Goal: Task Accomplishment & Management: Manage account settings

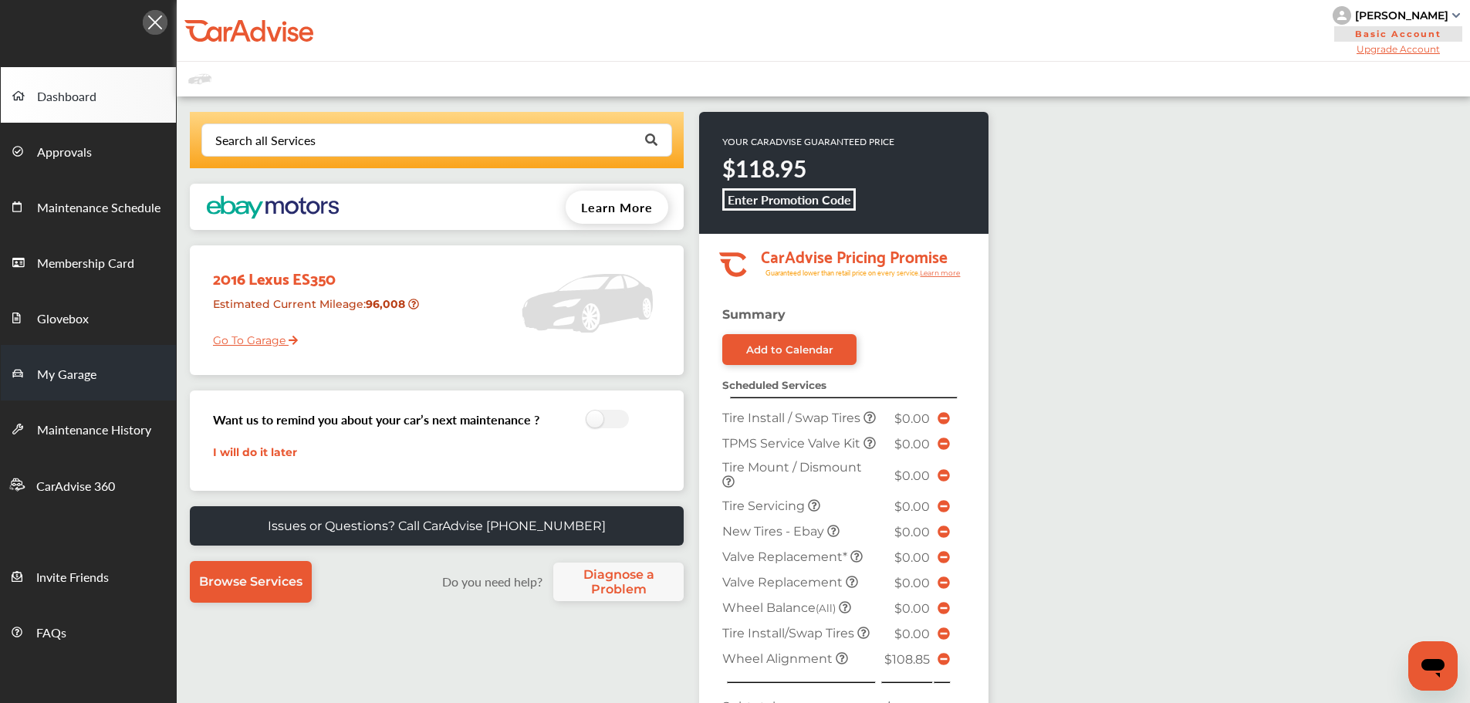
click at [70, 376] on span "My Garage" at bounding box center [66, 375] width 59 height 20
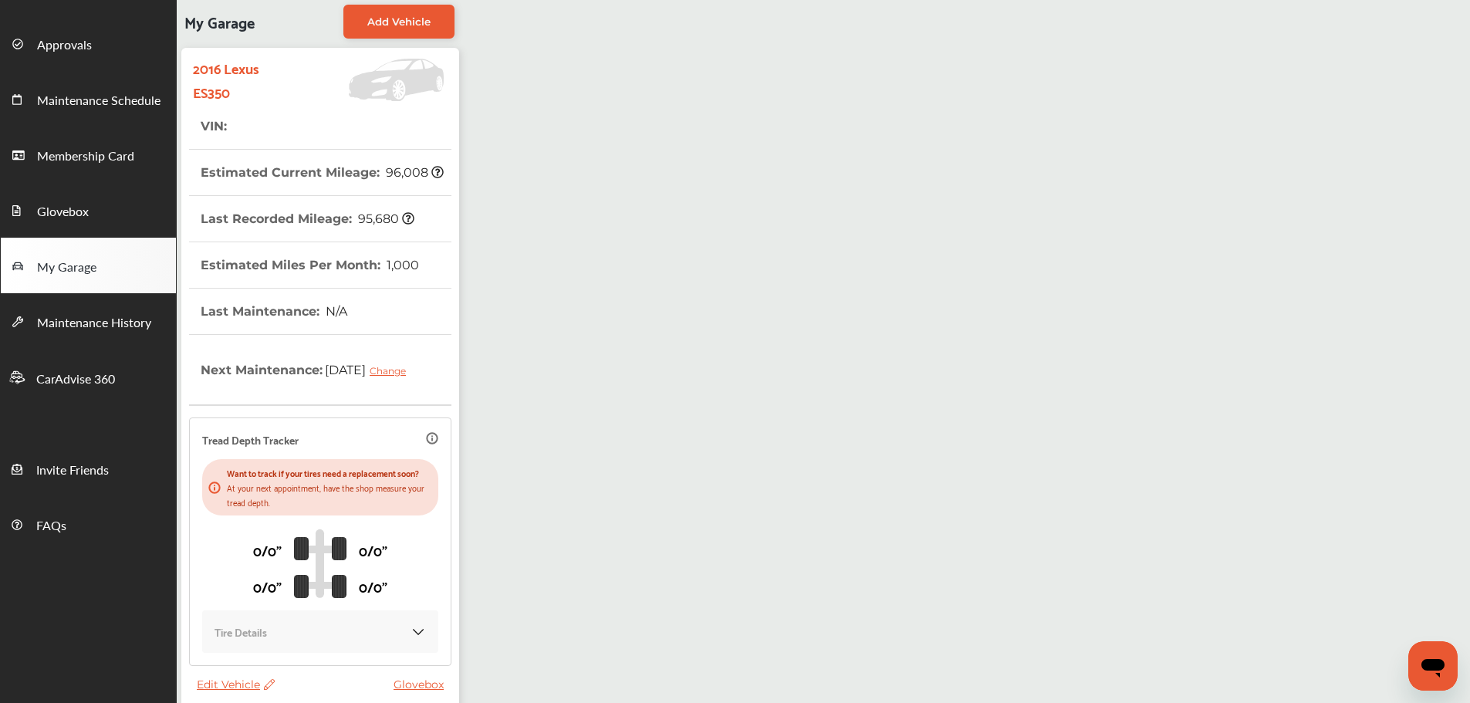
scroll to position [221, 0]
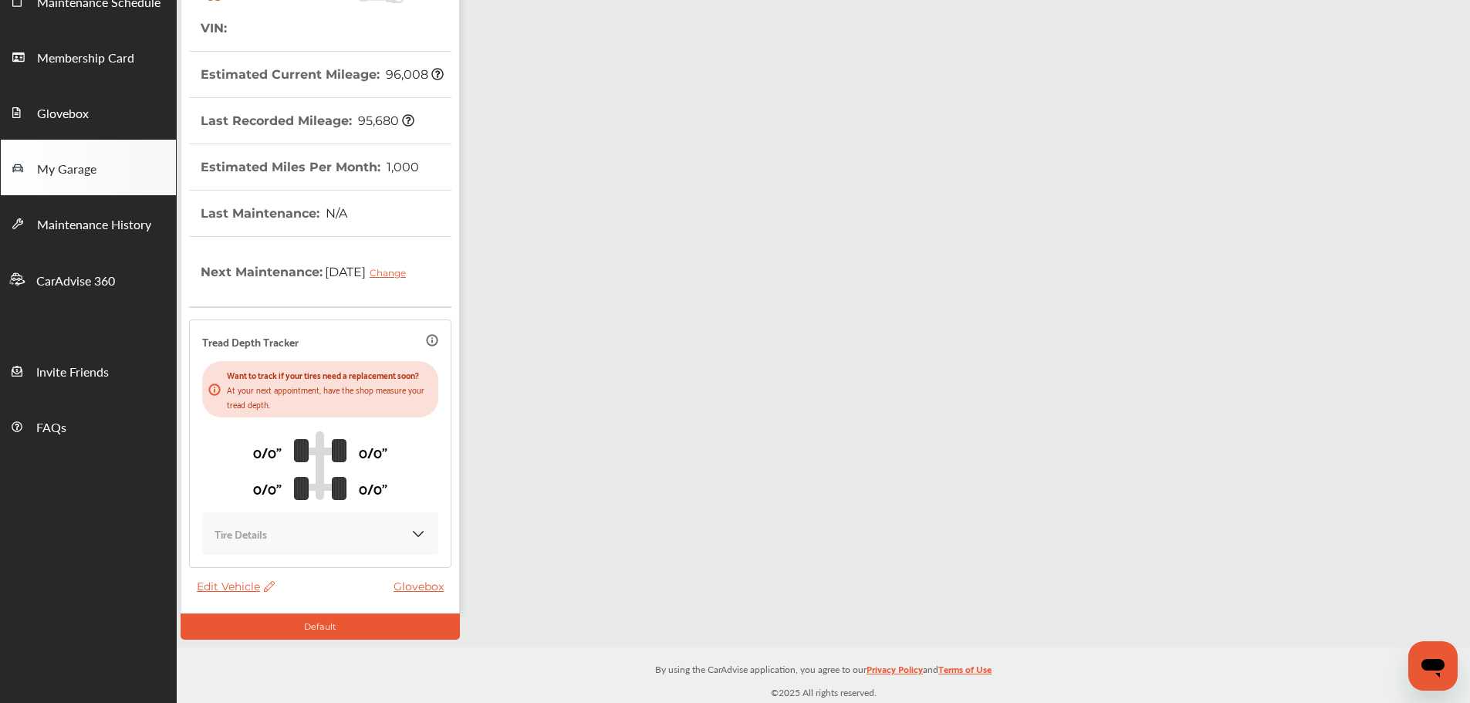
click at [244, 585] on span "Edit Vehicle" at bounding box center [236, 587] width 78 height 14
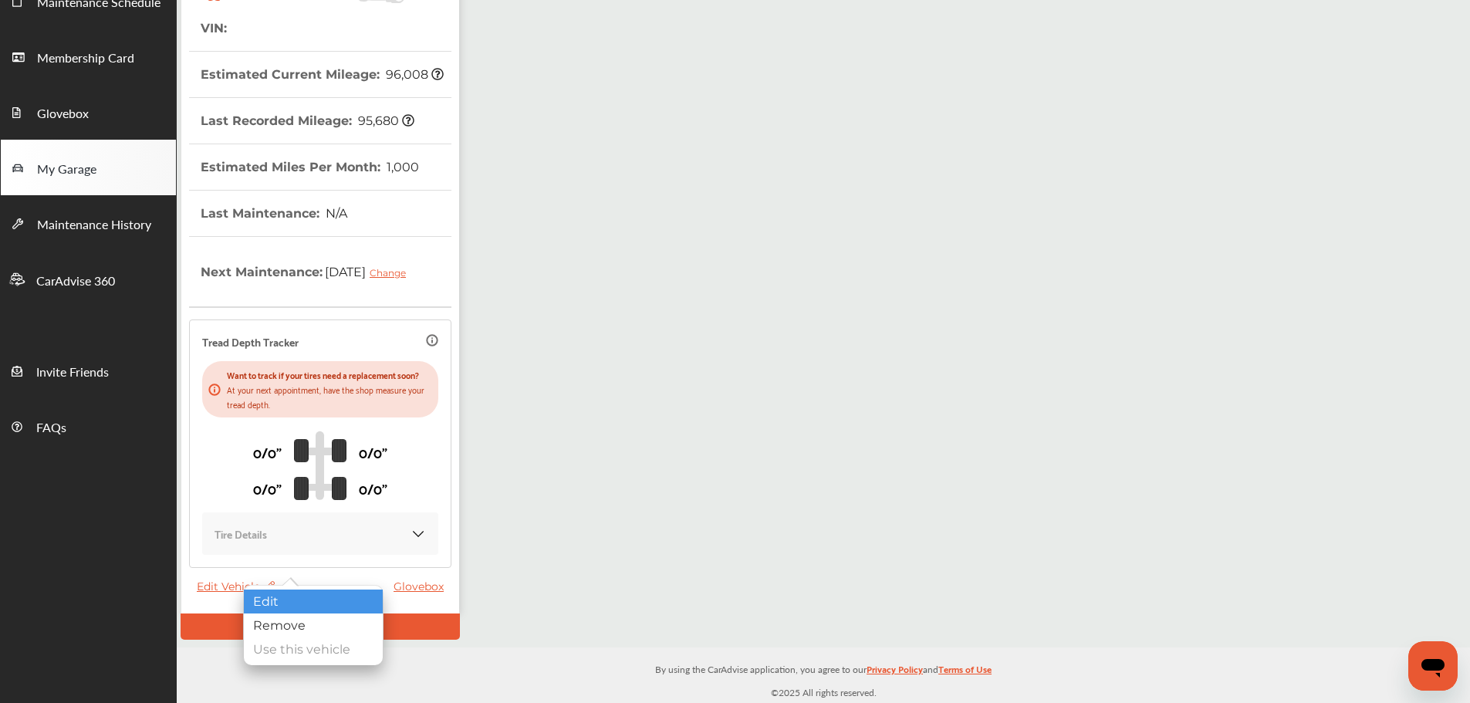
click at [326, 597] on div "Edit" at bounding box center [313, 602] width 139 height 24
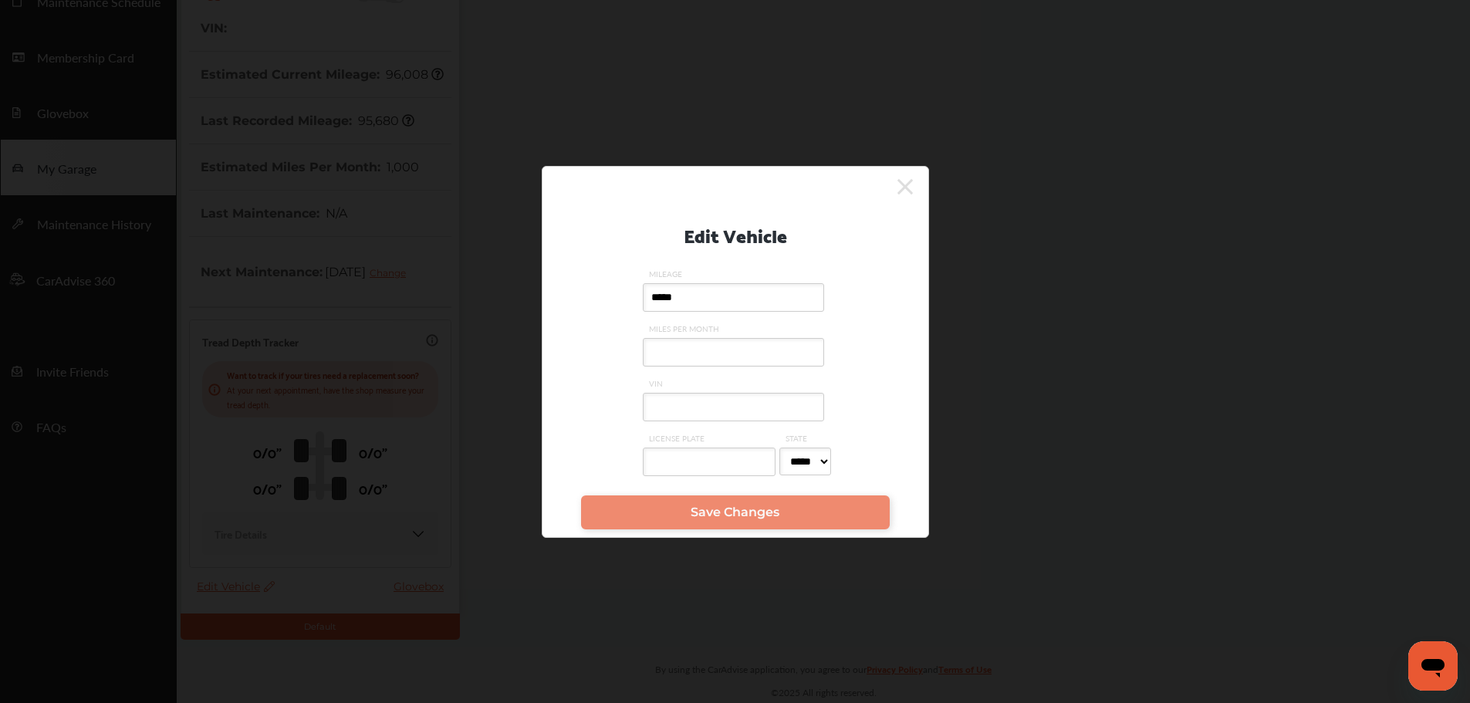
click at [672, 412] on input "VIN" at bounding box center [733, 407] width 181 height 29
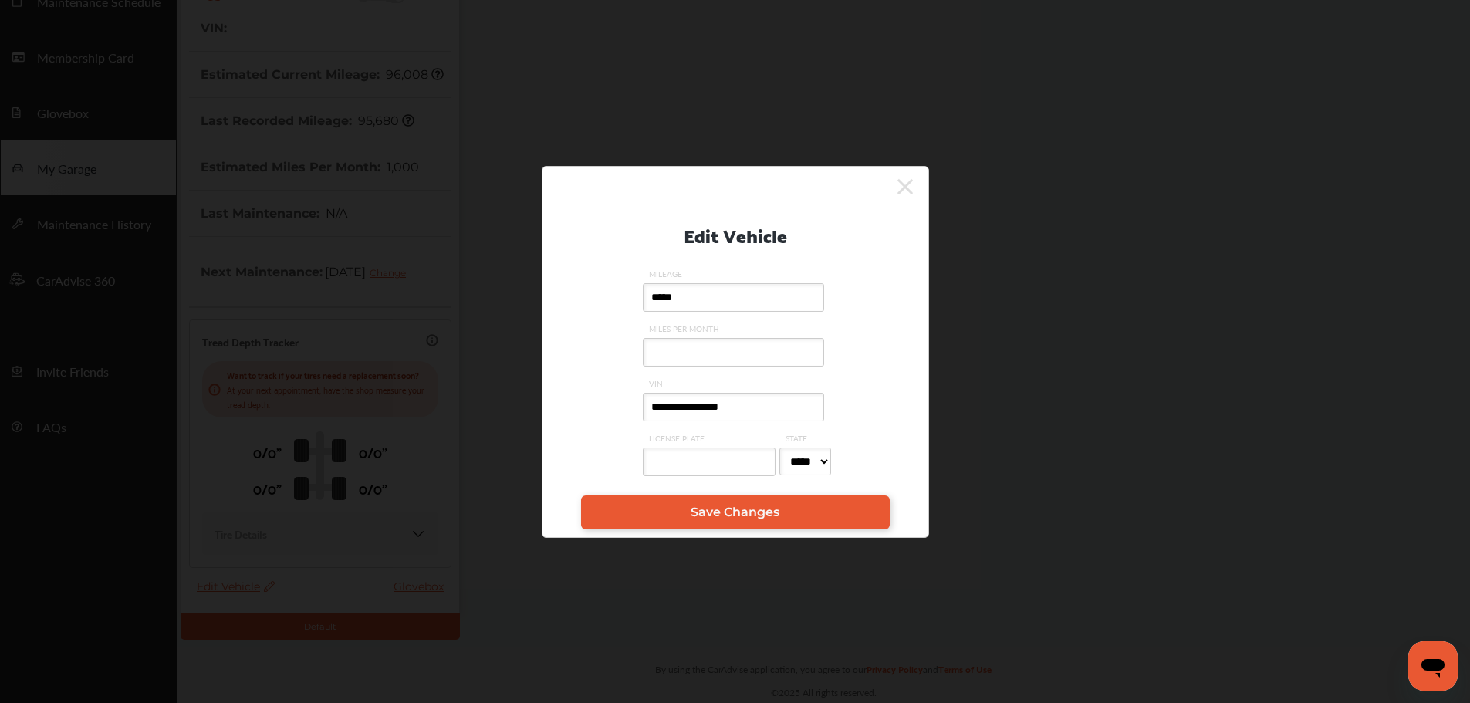
type input "**********"
drag, startPoint x: 690, startPoint y: 298, endPoint x: 639, endPoint y: 299, distance: 50.9
click at [639, 299] on div "**********" at bounding box center [736, 344] width 340 height 288
click at [704, 292] on input "*****" at bounding box center [733, 297] width 181 height 29
click at [722, 519] on span "Save Changes" at bounding box center [735, 512] width 89 height 15
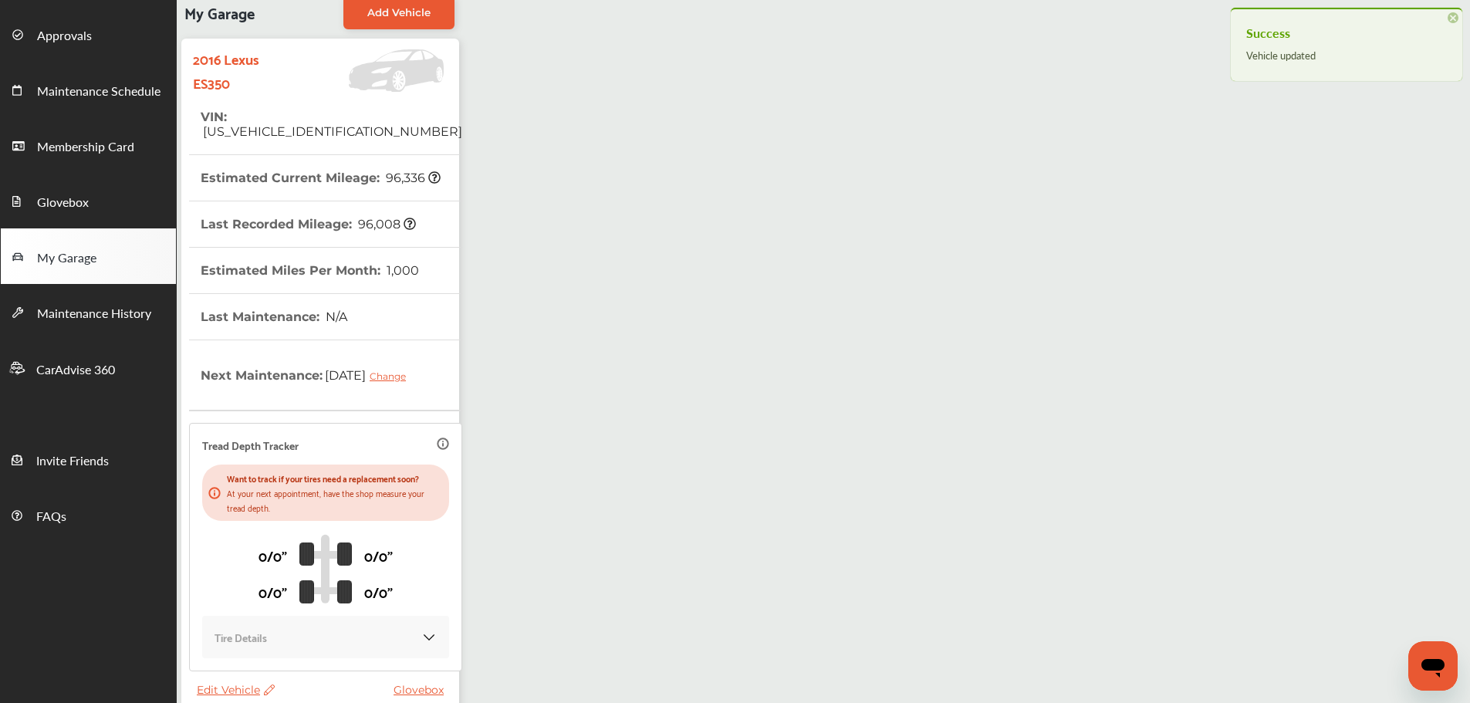
scroll to position [66, 0]
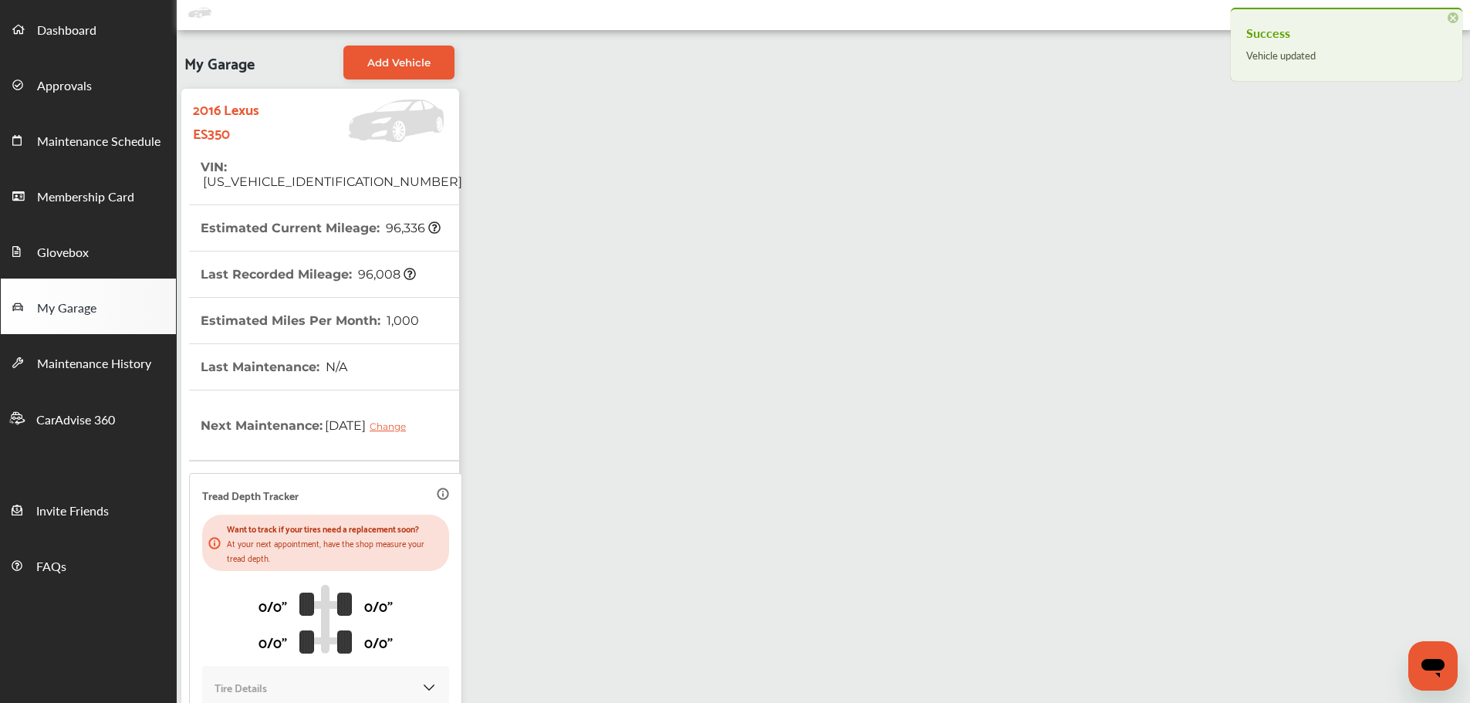
click at [304, 174] on span "[US_VEHICLE_IDENTIFICATION_NUMBER]" at bounding box center [332, 181] width 262 height 15
copy span "[US_VEHICLE_IDENTIFICATION_NUMBER]"
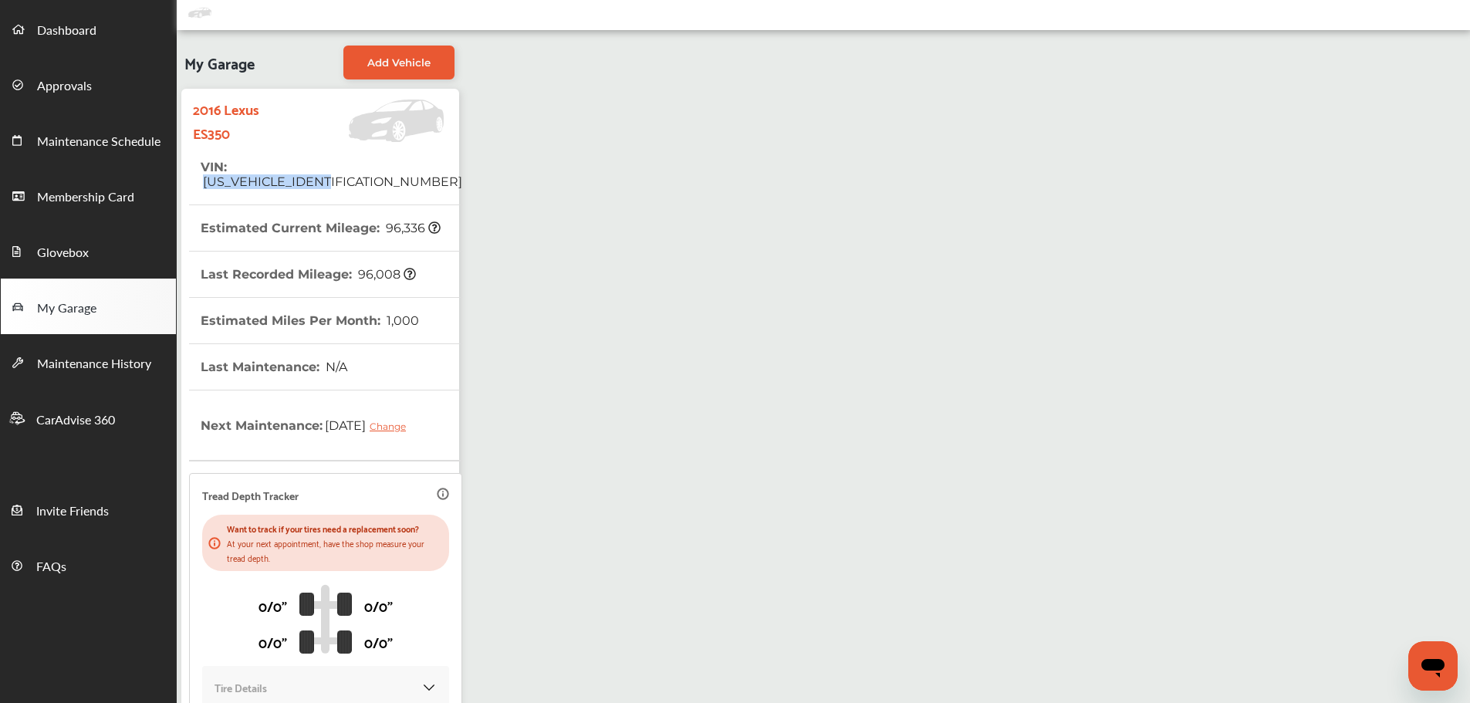
drag, startPoint x: 88, startPoint y: 33, endPoint x: 203, endPoint y: 76, distance: 122.9
click at [88, 33] on span "Dashboard" at bounding box center [66, 31] width 59 height 20
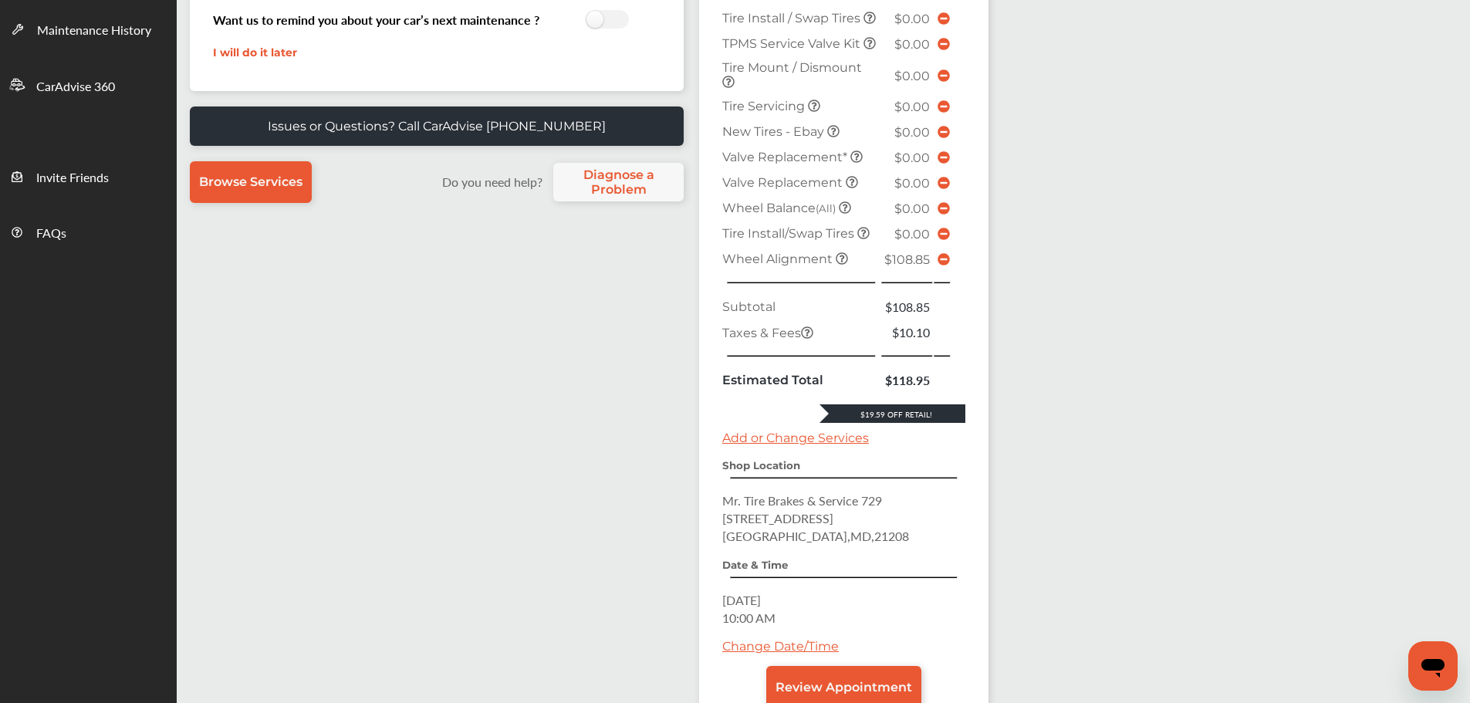
scroll to position [538, 0]
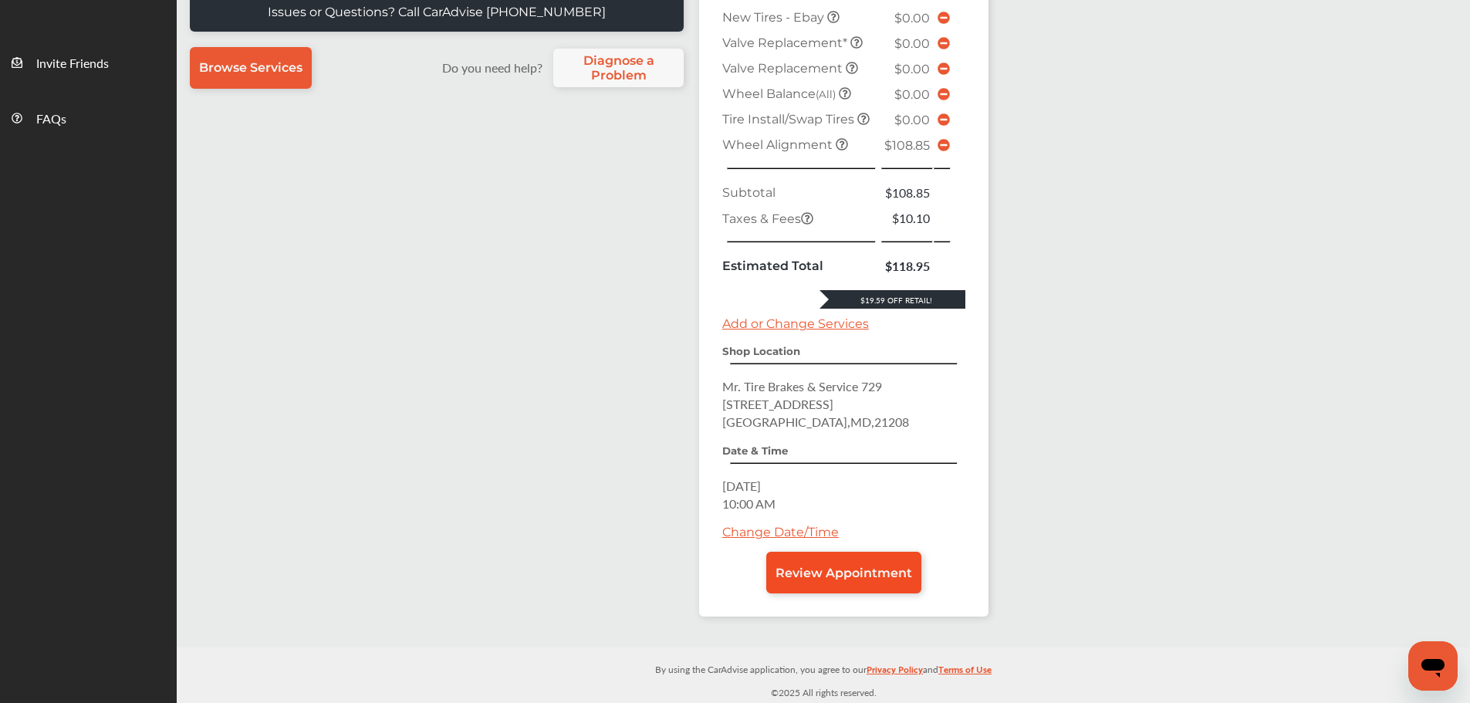
click at [869, 561] on link "Review Appointment" at bounding box center [843, 573] width 155 height 42
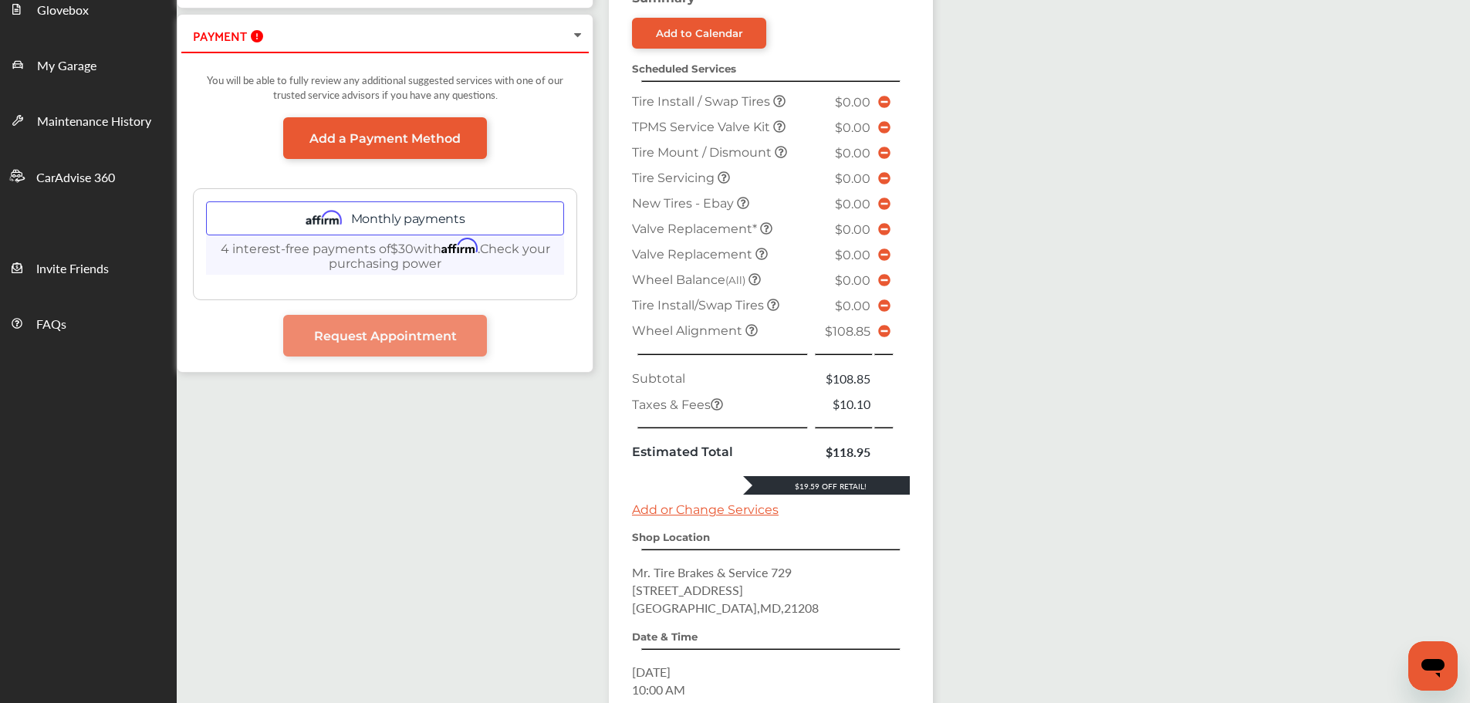
scroll to position [487, 0]
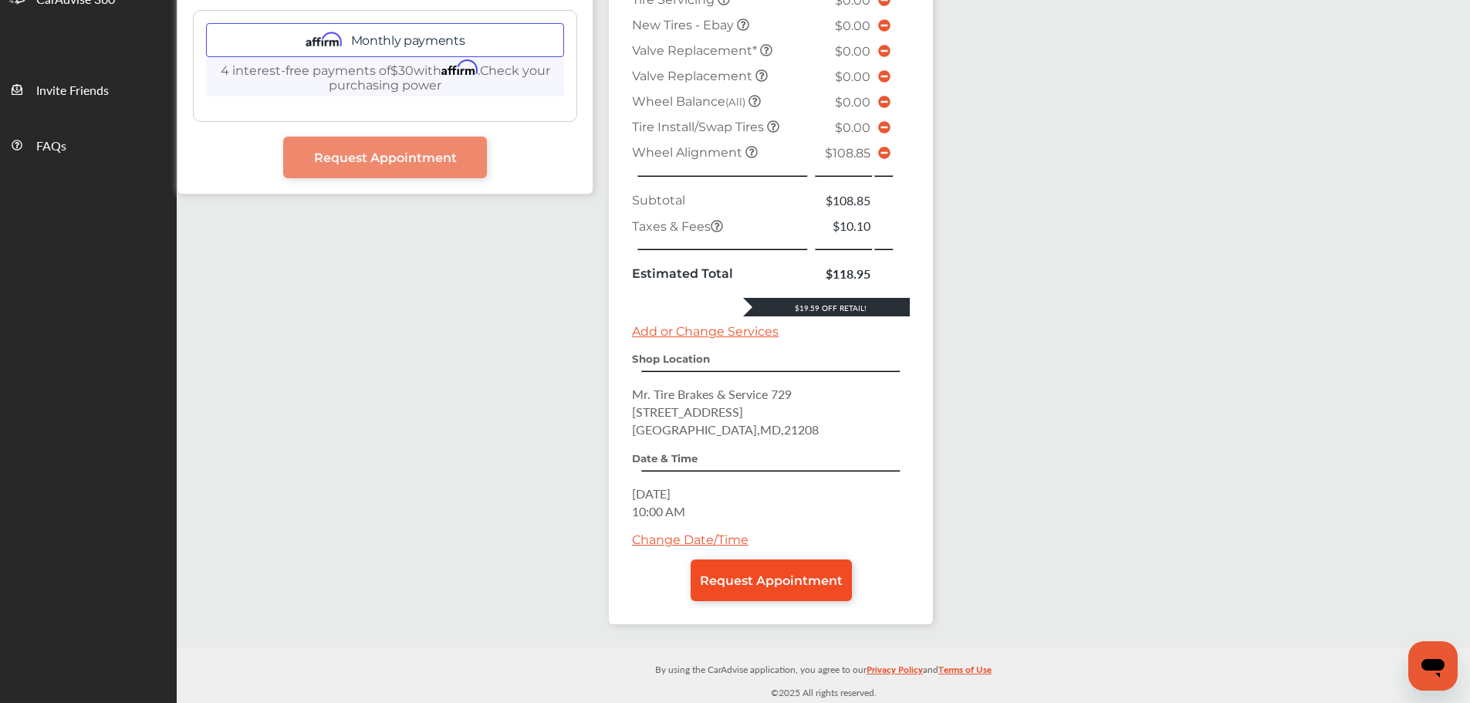
click at [746, 576] on span "Request Appointment" at bounding box center [771, 581] width 143 height 15
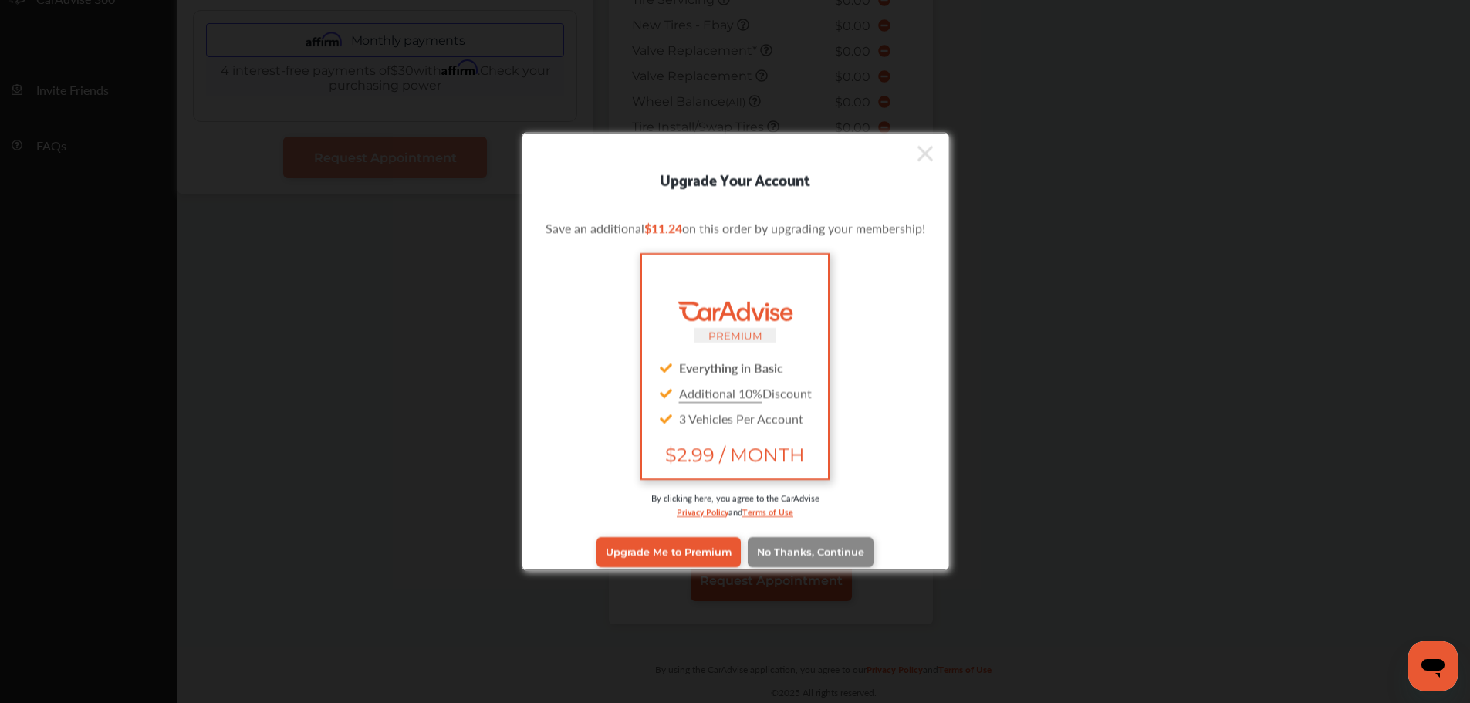
click at [795, 554] on span "No Thanks, Continue" at bounding box center [810, 552] width 107 height 12
